Goal: Task Accomplishment & Management: Manage account settings

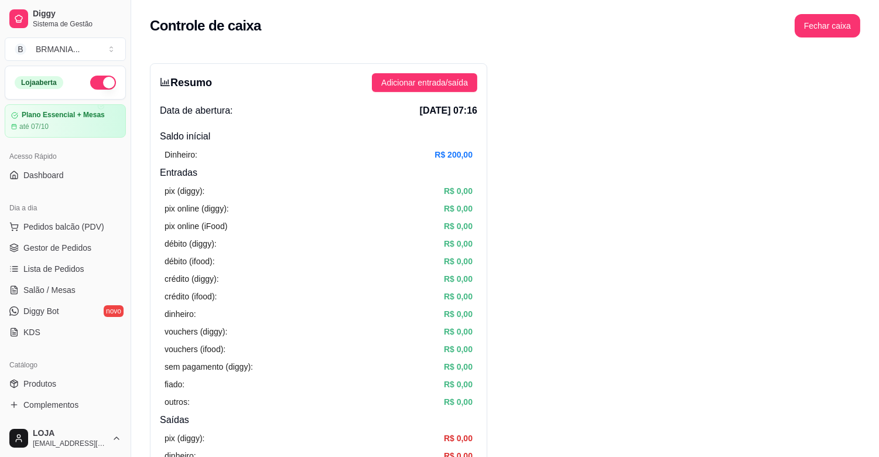
scroll to position [242, 0]
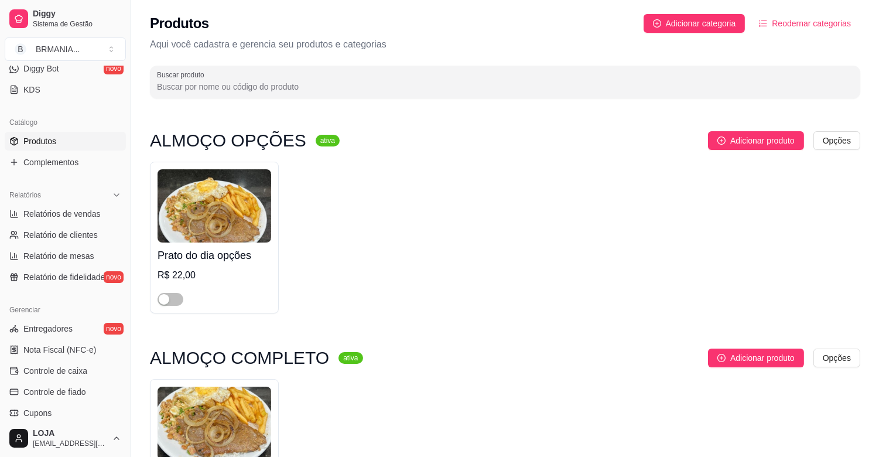
click at [42, 142] on span "Produtos" at bounding box center [39, 141] width 33 height 12
click at [176, 297] on span "button" at bounding box center [170, 299] width 26 height 13
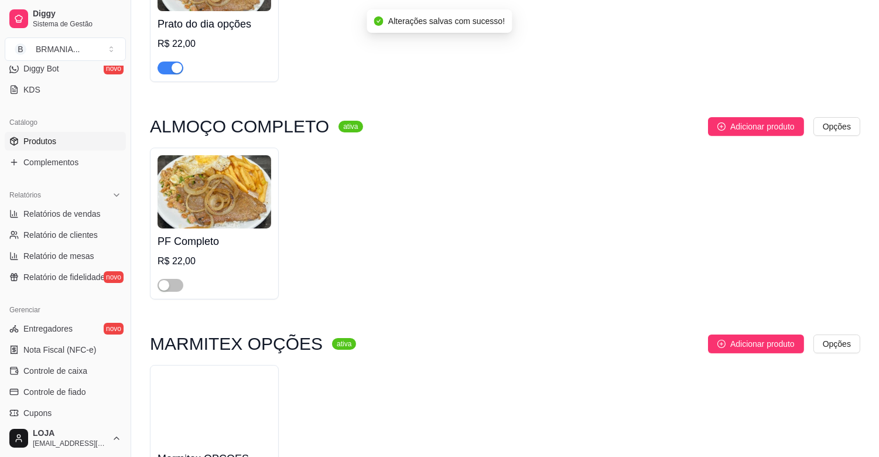
scroll to position [356, 0]
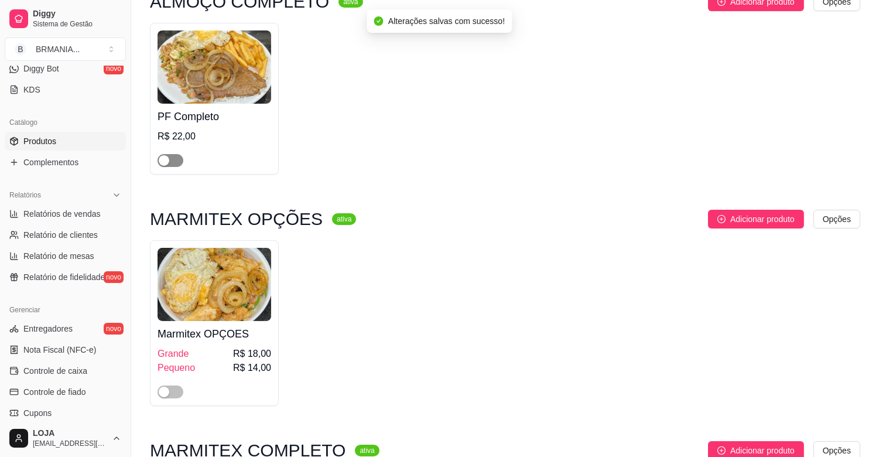
click at [176, 164] on span "button" at bounding box center [170, 160] width 26 height 13
click at [174, 393] on span "button" at bounding box center [170, 391] width 26 height 13
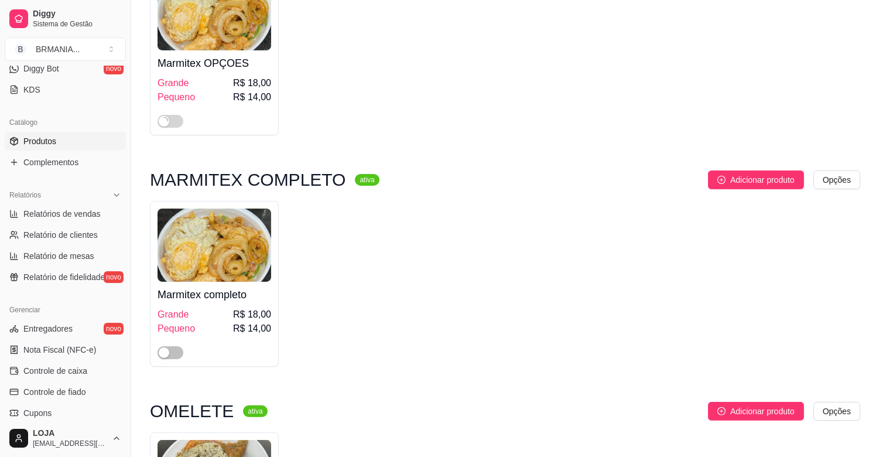
scroll to position [663, 0]
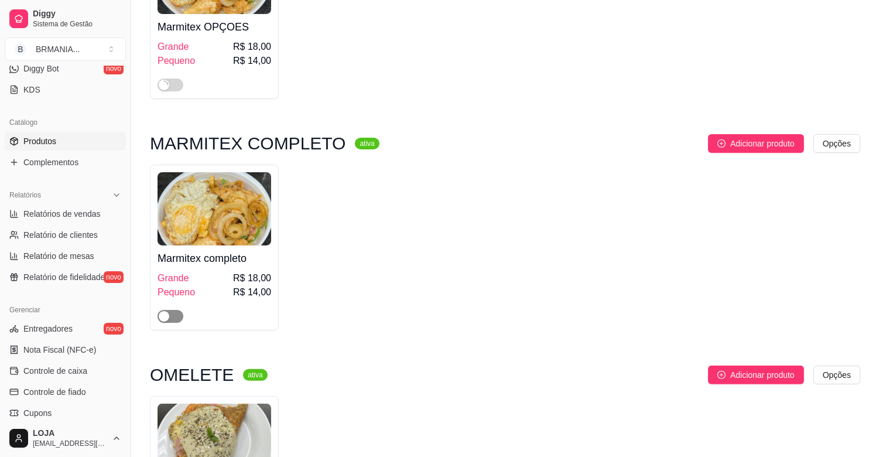
click at [176, 318] on span "button" at bounding box center [170, 316] width 26 height 13
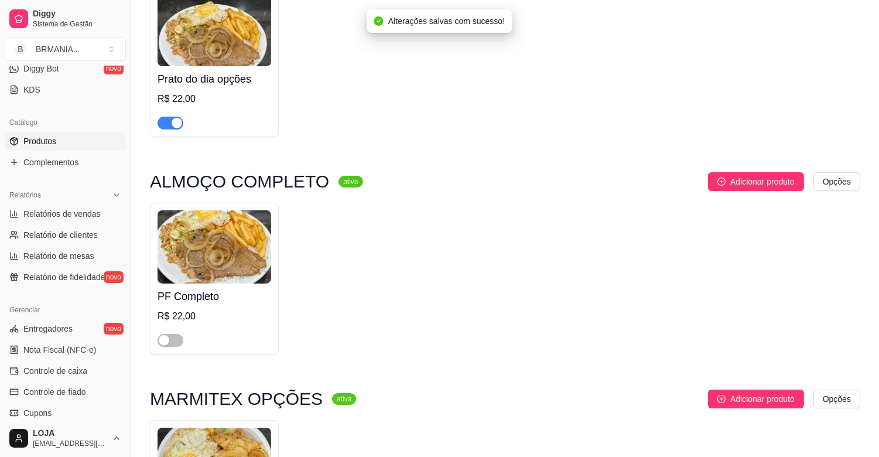
scroll to position [879, 0]
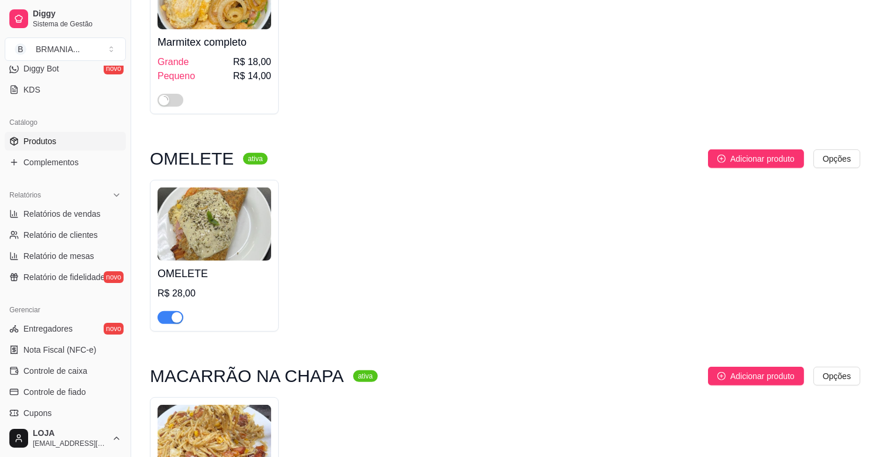
click at [177, 320] on div "button" at bounding box center [176, 317] width 11 height 11
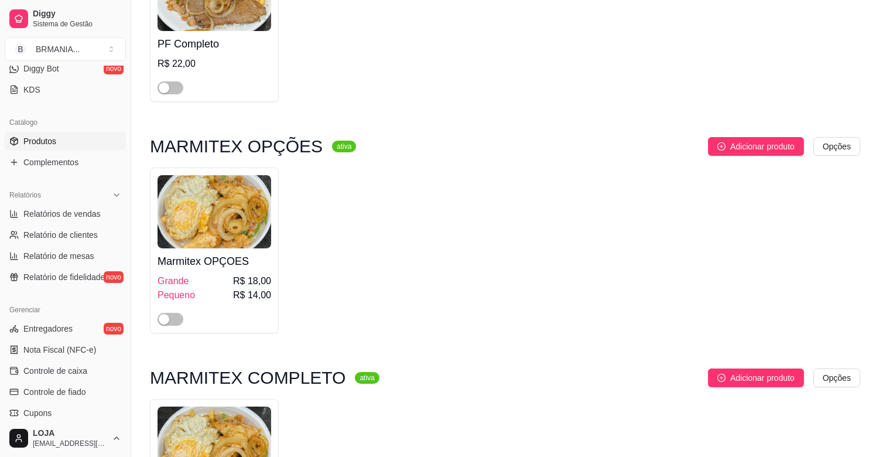
scroll to position [392, 0]
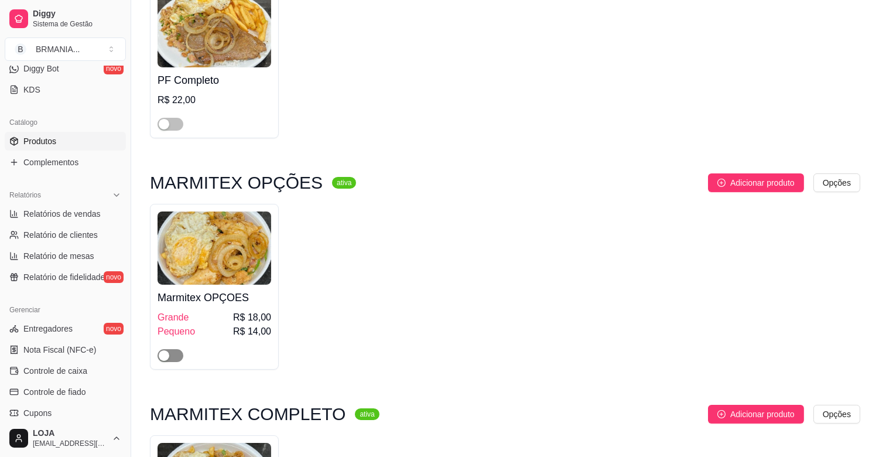
click at [171, 358] on button "button" at bounding box center [170, 355] width 26 height 13
click at [173, 125] on span "button" at bounding box center [170, 124] width 26 height 13
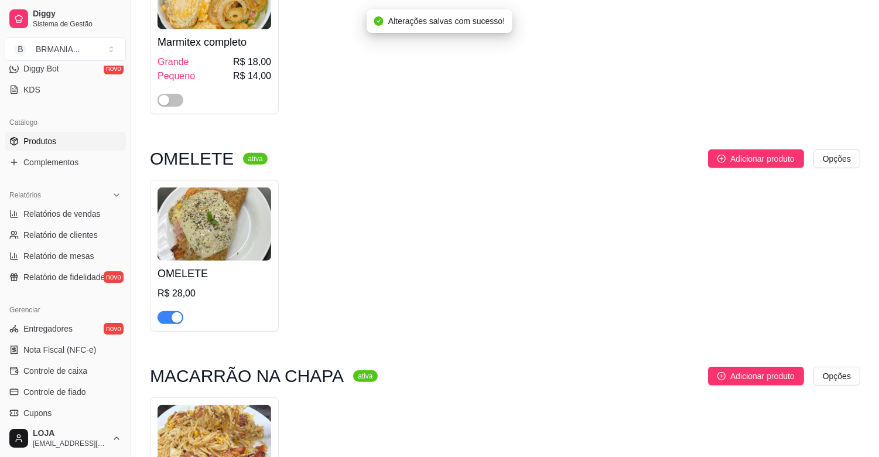
scroll to position [896, 0]
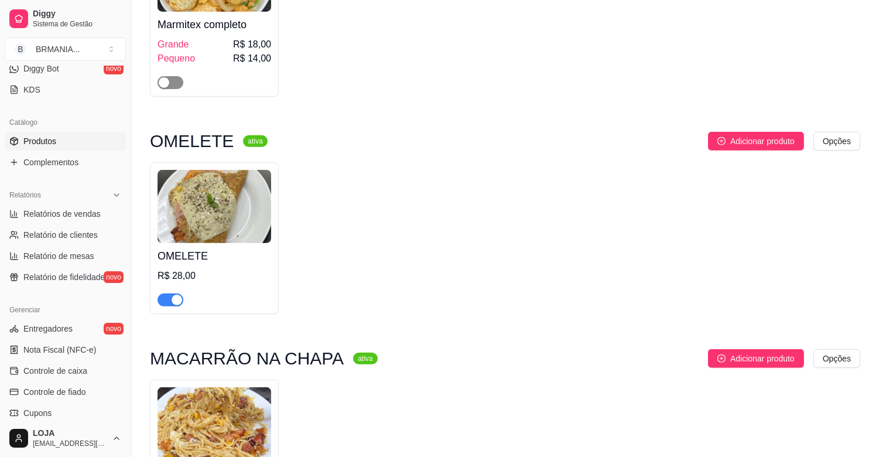
click at [173, 82] on span "button" at bounding box center [170, 82] width 26 height 13
